Goal: Transaction & Acquisition: Purchase product/service

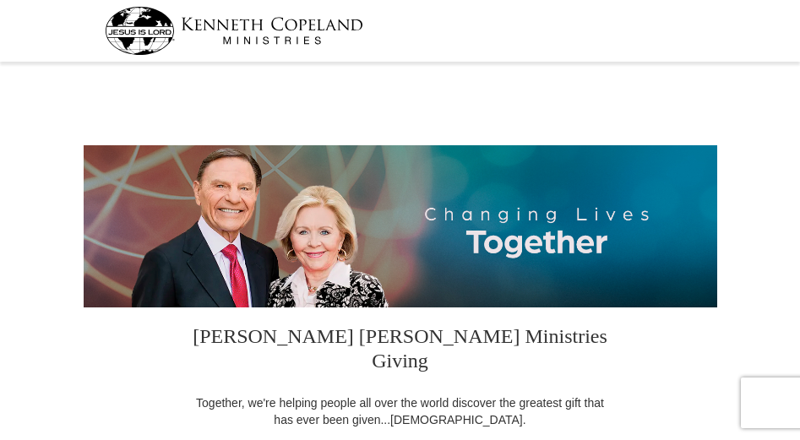
select select "NM"
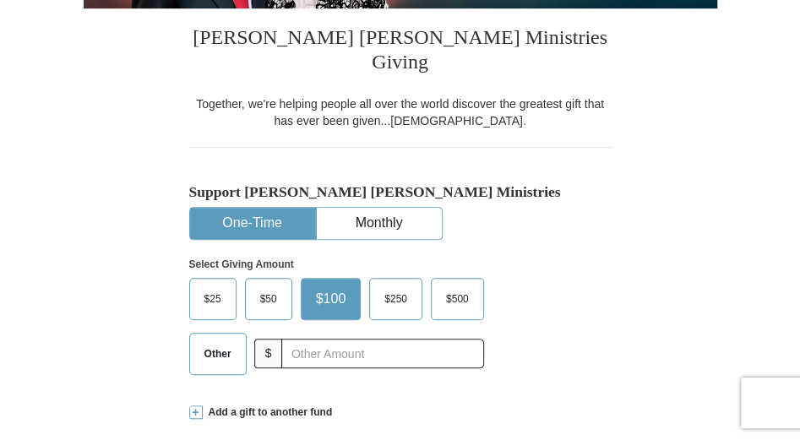
scroll to position [338, 0]
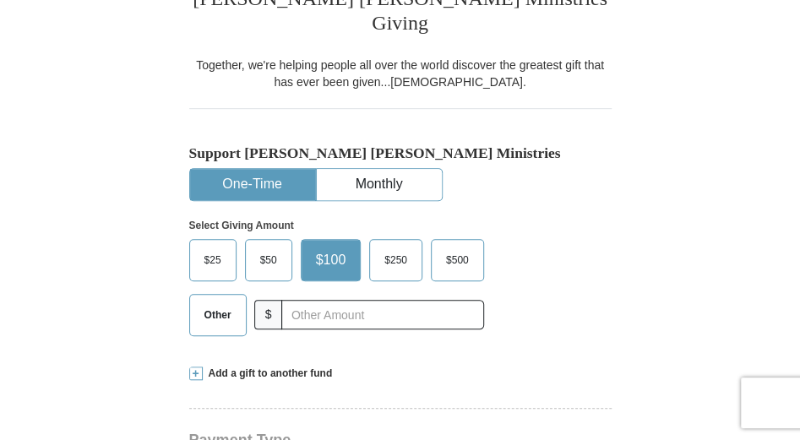
click at [261, 247] on span "$50" at bounding box center [269, 259] width 34 height 25
click at [0, 0] on input "$50" at bounding box center [0, 0] width 0 height 0
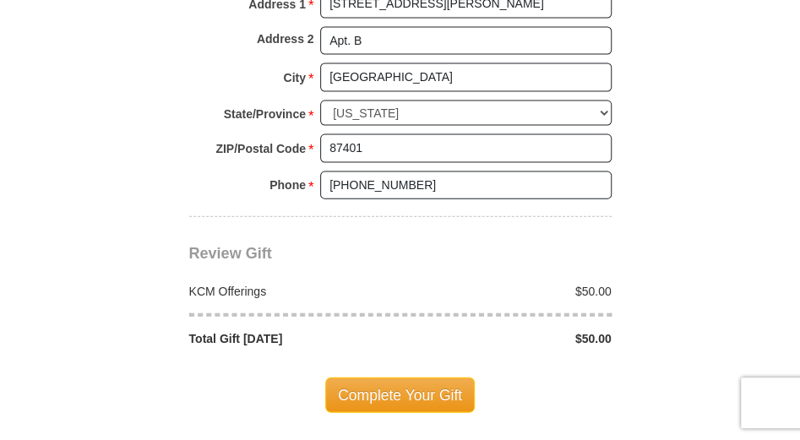
scroll to position [1352, 0]
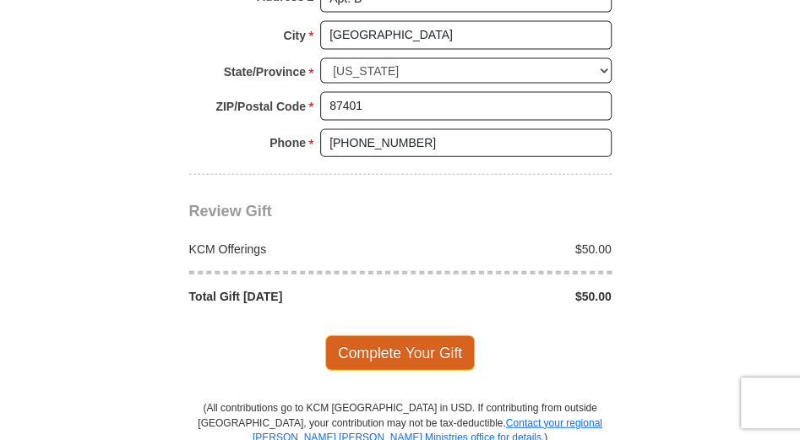
click at [369, 335] on span "Complete Your Gift" at bounding box center [400, 352] width 150 height 35
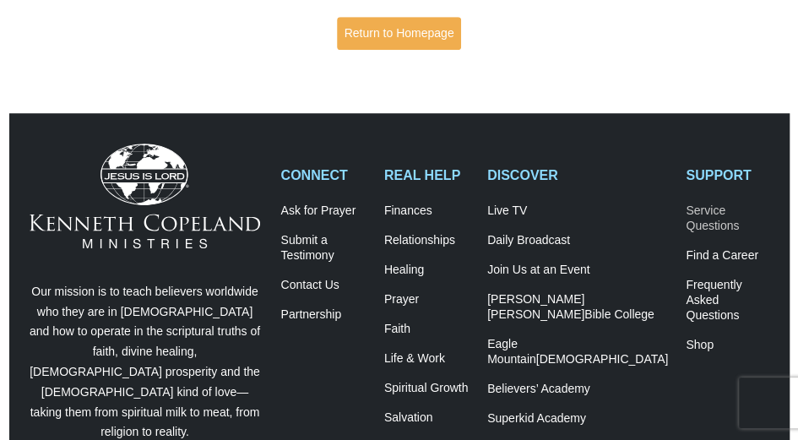
scroll to position [450, 0]
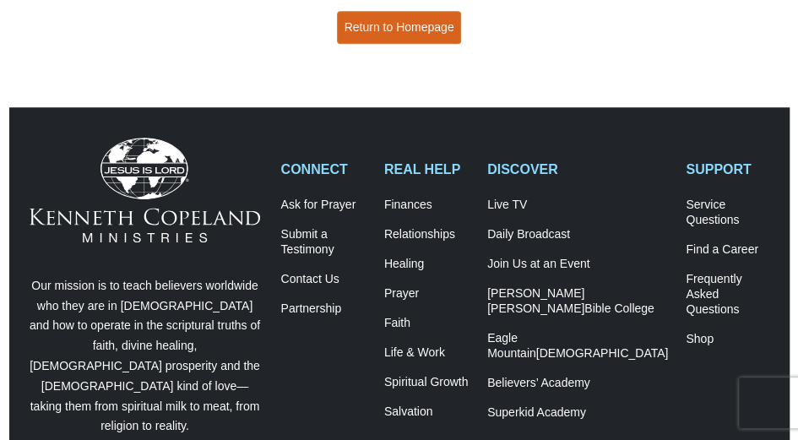
click at [396, 17] on link "Return to Homepage" at bounding box center [399, 27] width 125 height 33
